Goal: Check status: Check status

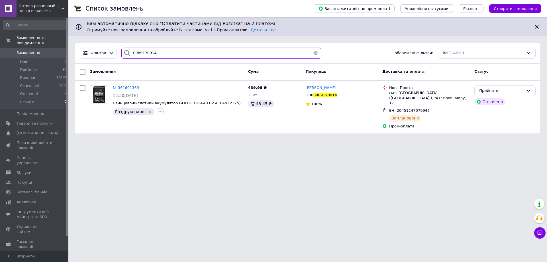
click at [238, 53] on input "0989170914" at bounding box center [221, 53] width 200 height 11
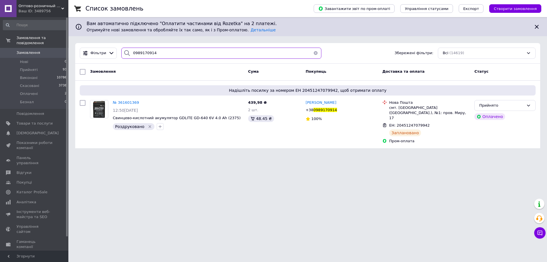
click at [238, 53] on input "0989170914" at bounding box center [221, 53] width 200 height 11
paste input "206922"
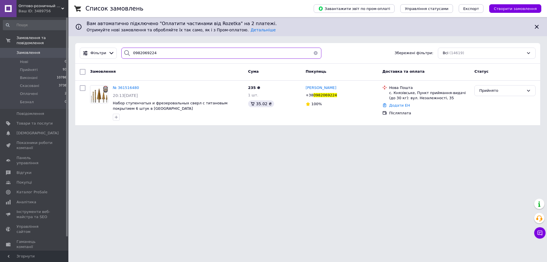
type input "0982069224"
click at [125, 88] on span "№ 361516480" at bounding box center [126, 87] width 26 height 4
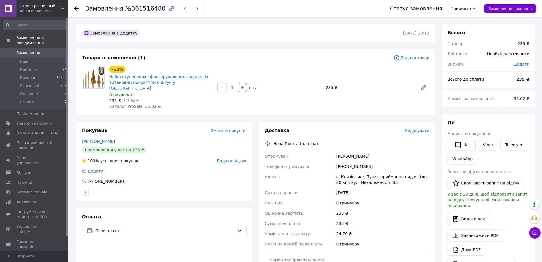
click at [361, 161] on div "[PHONE_NUMBER]" at bounding box center [382, 166] width 95 height 10
copy div "380982069224"
